Goal: Find specific page/section: Find specific page/section

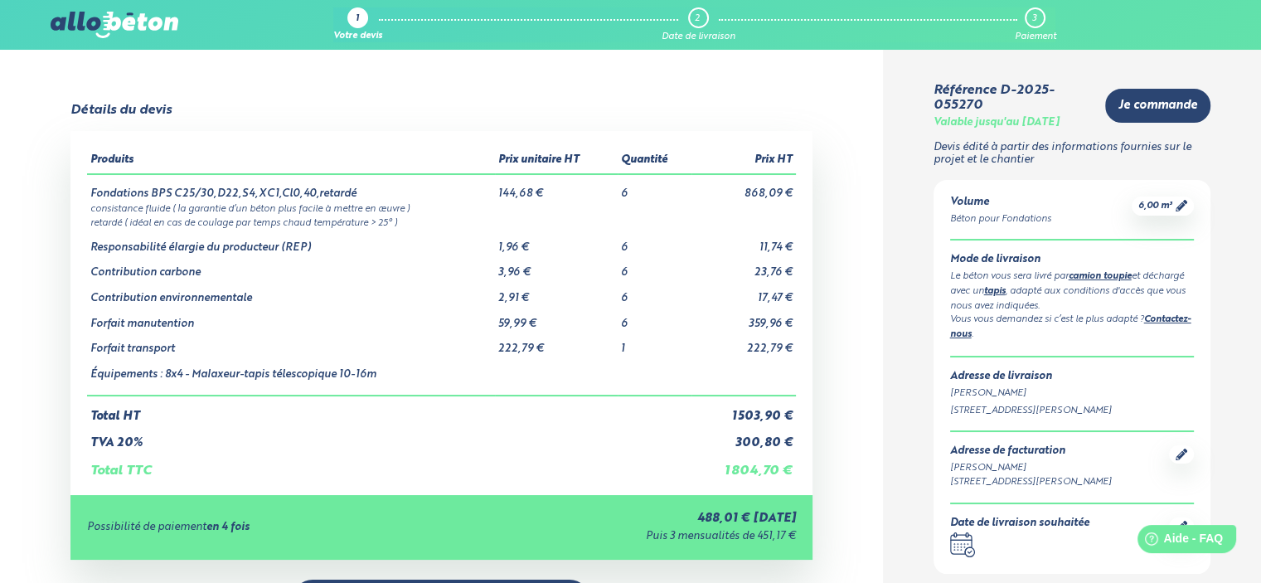
click at [366, 22] on div "1" at bounding box center [357, 17] width 21 height 21
click at [77, 22] on img at bounding box center [115, 25] width 128 height 27
click at [124, 22] on img at bounding box center [115, 25] width 128 height 27
